Goal: Browse casually

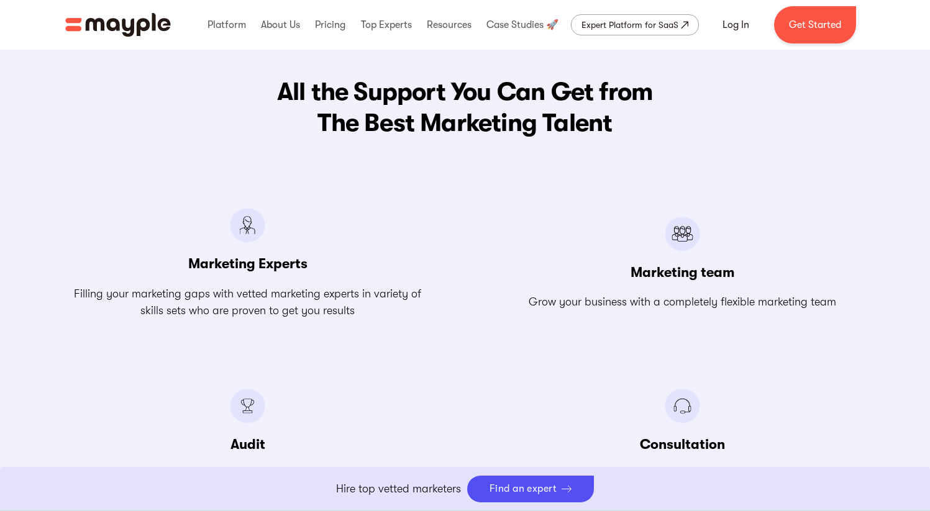
scroll to position [1434, 0]
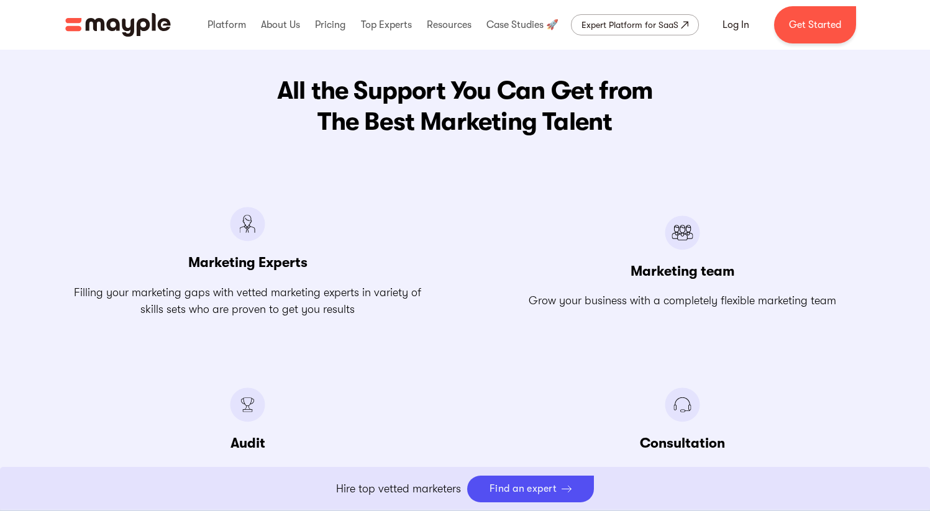
click at [514, 271] on div "Marketing team Grow your business with a completely flexible marketing team" at bounding box center [682, 262] width 365 height 111
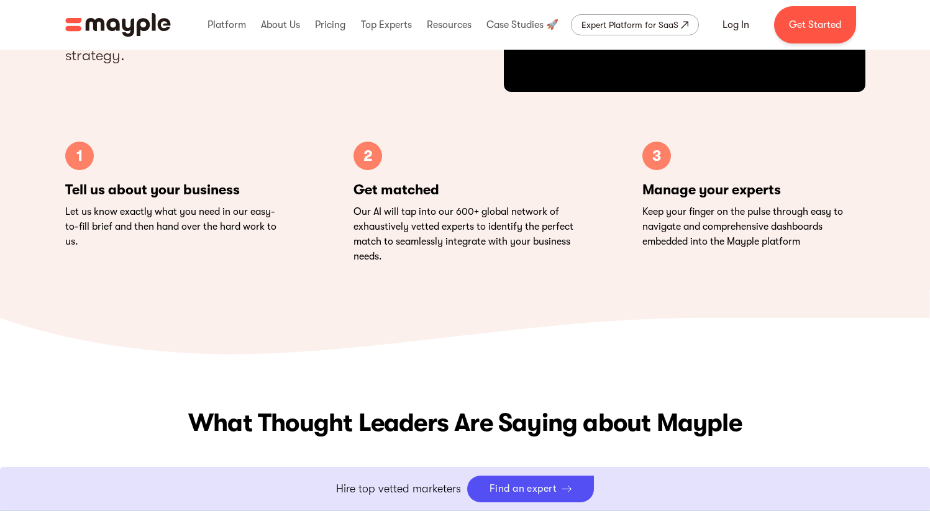
scroll to position [3533, 0]
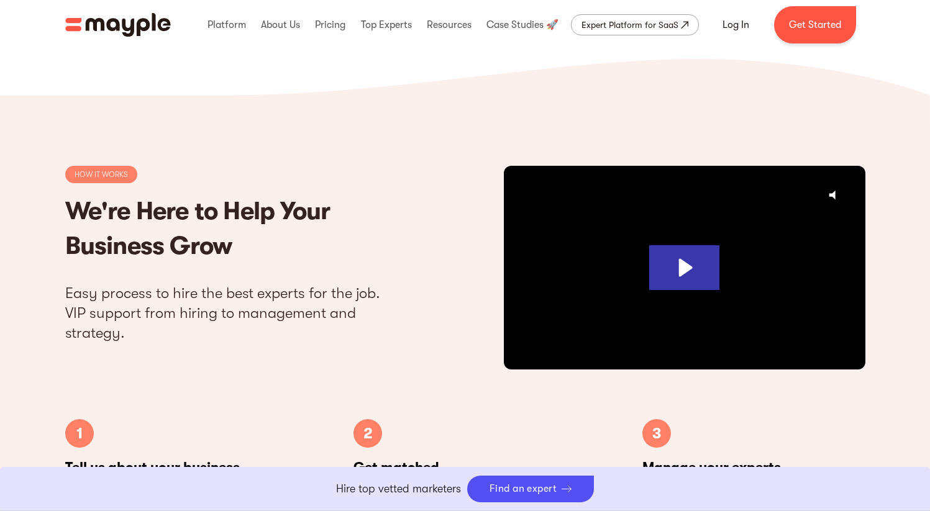
click at [102, 293] on p "Easy process to hire the best experts for the job. VIP support from hiring to m…" at bounding box center [237, 313] width 344 height 60
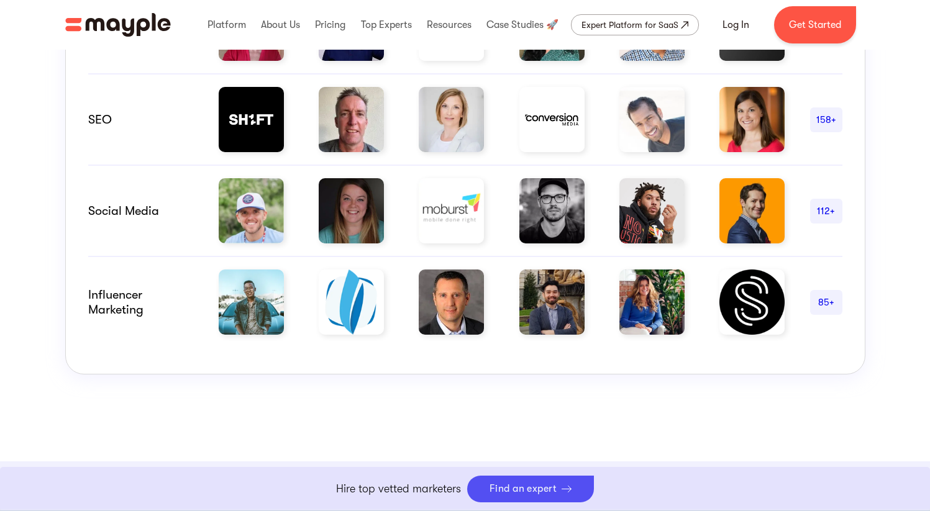
scroll to position [0, 0]
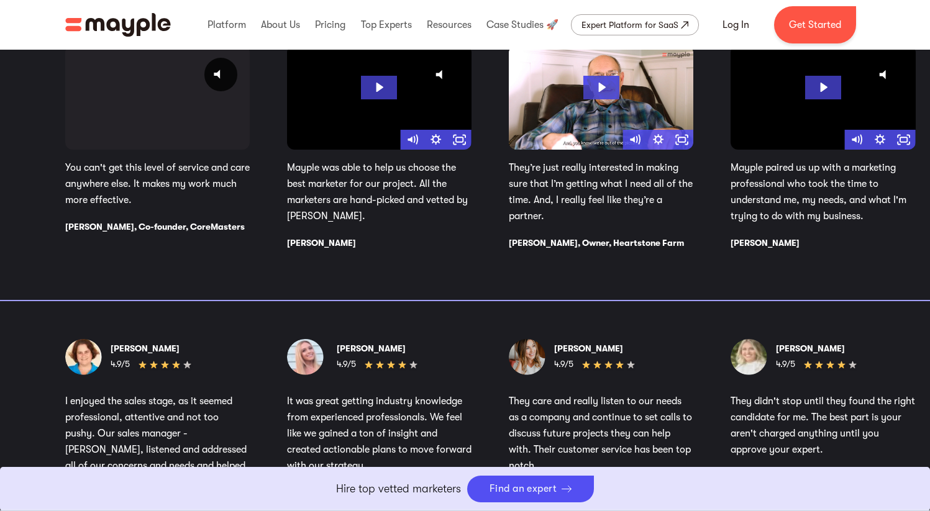
scroll to position [1691, 0]
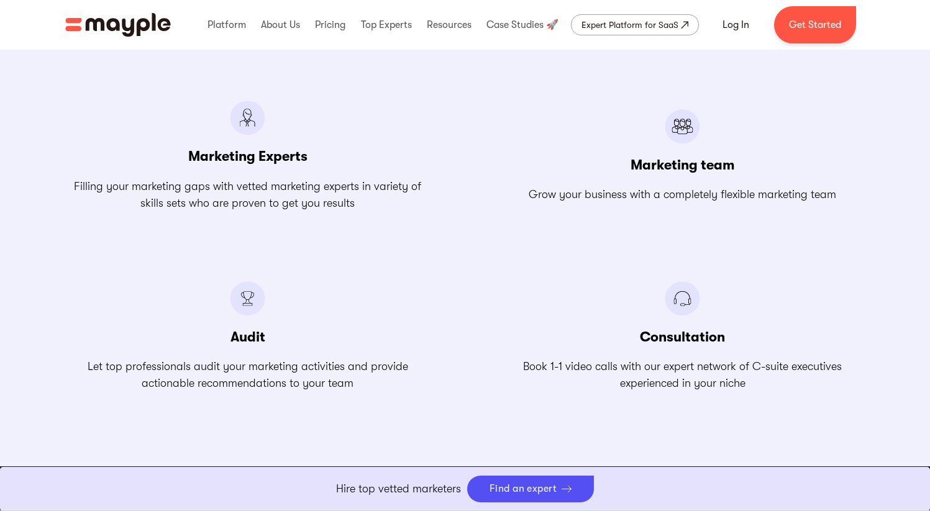
scroll to position [1571, 0]
